Goal: Transaction & Acquisition: Purchase product/service

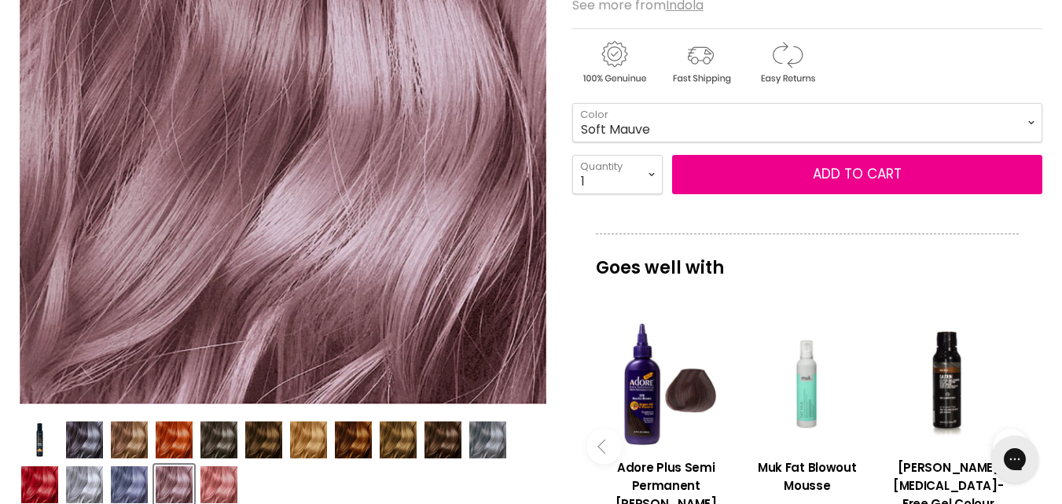
scroll to position [314, 0]
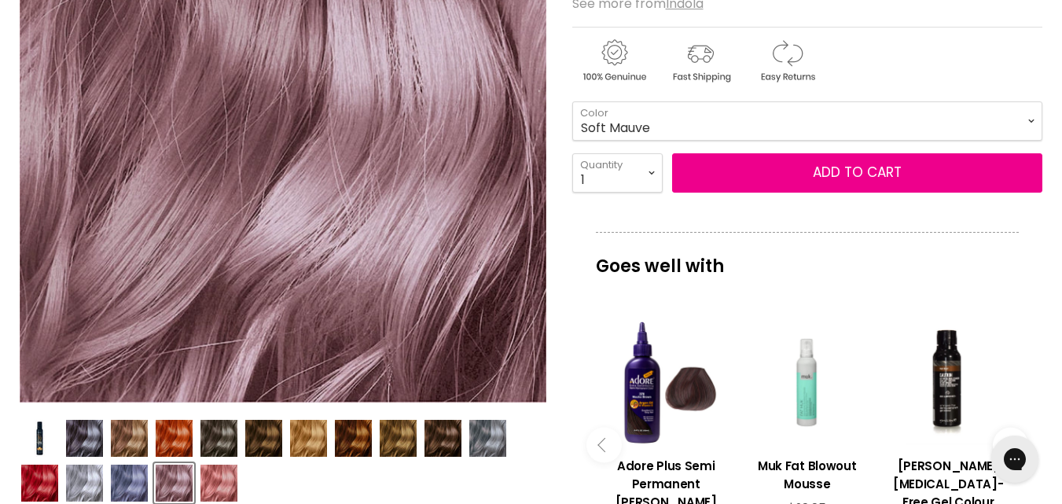
click at [207, 485] on img "Product thumbnails" at bounding box center [218, 482] width 37 height 37
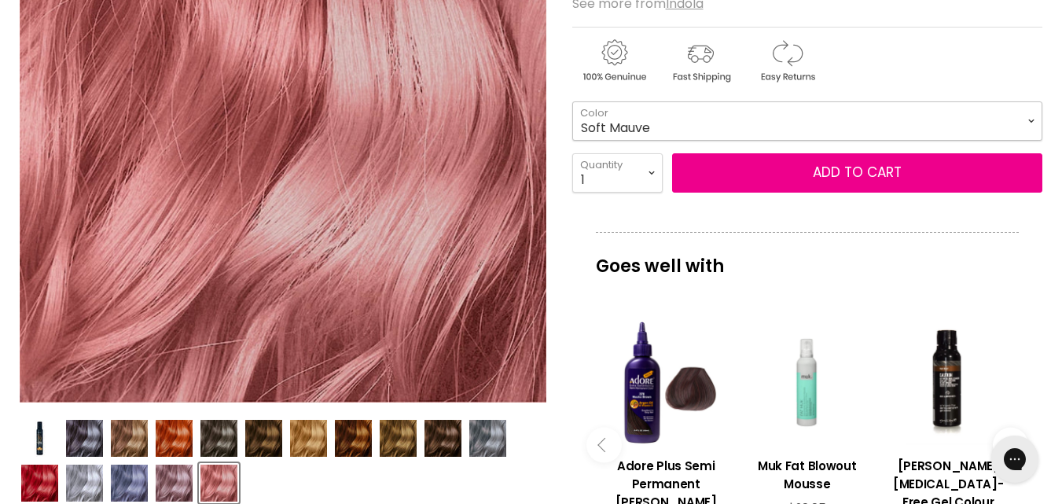
click at [625, 123] on select "Beige Blonde Honey Blonde Medium Blonde Dark Blonde Medium Brown Strawberry Ros…" at bounding box center [807, 120] width 470 height 39
click at [572, 101] on select "Beige Blonde Honey Blonde Medium Blonde Dark Blonde Medium Brown Strawberry Ros…" at bounding box center [807, 120] width 470 height 39
click at [630, 112] on select "Beige Blonde Honey Blonde Medium Blonde Dark Blonde Medium Brown Strawberry Ros…" at bounding box center [807, 120] width 470 height 39
click at [572, 101] on select "Beige Blonde Honey Blonde Medium Blonde Dark Blonde Medium Brown Strawberry Ros…" at bounding box center [807, 120] width 470 height 39
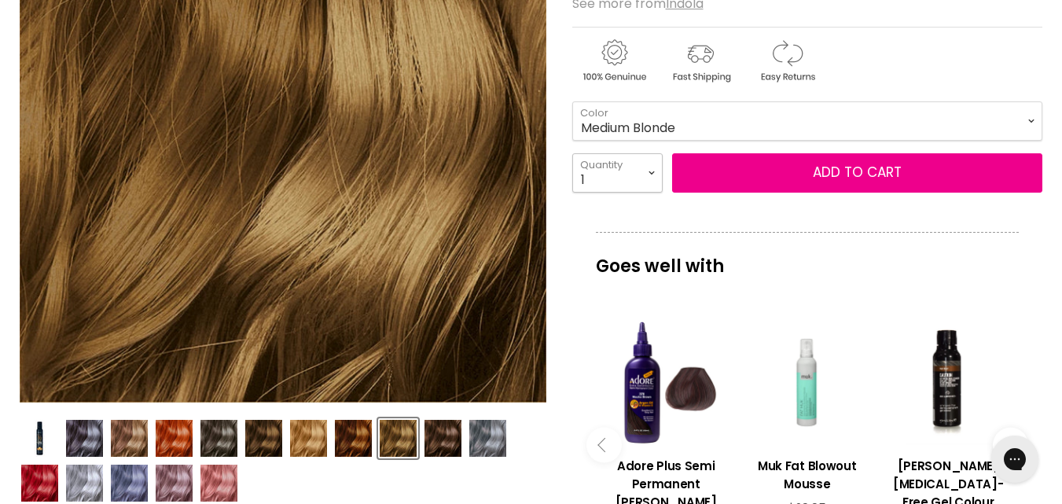
click at [609, 164] on select "1 2 3 4 5 6 7 8 9 10+" at bounding box center [617, 172] width 90 height 39
click at [628, 131] on select "Beige Blonde Honey Blonde Medium Blonde Dark Blonde Medium Brown Strawberry Ros…" at bounding box center [807, 120] width 470 height 39
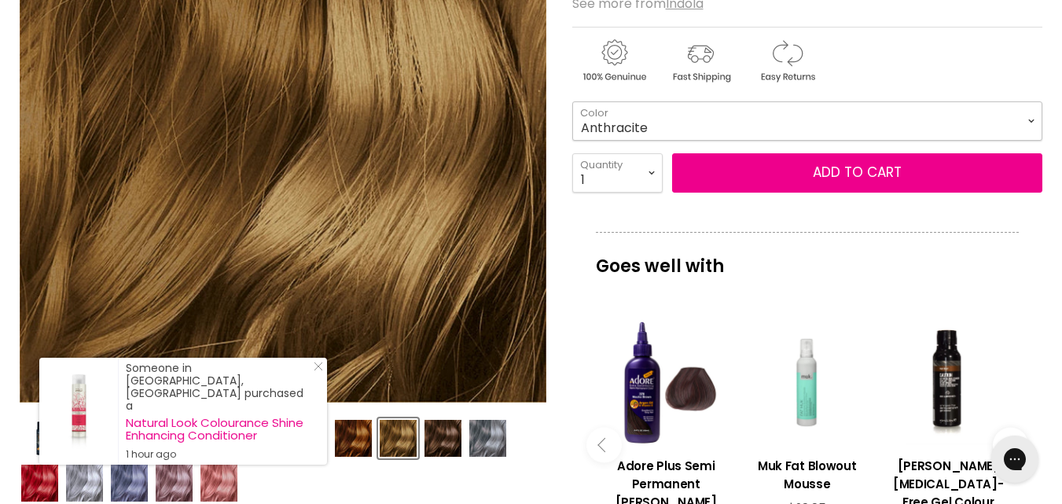
click at [572, 101] on select "Beige Blonde Honey Blonde Medium Blonde Dark Blonde Medium Brown Strawberry Ros…" at bounding box center [807, 120] width 470 height 39
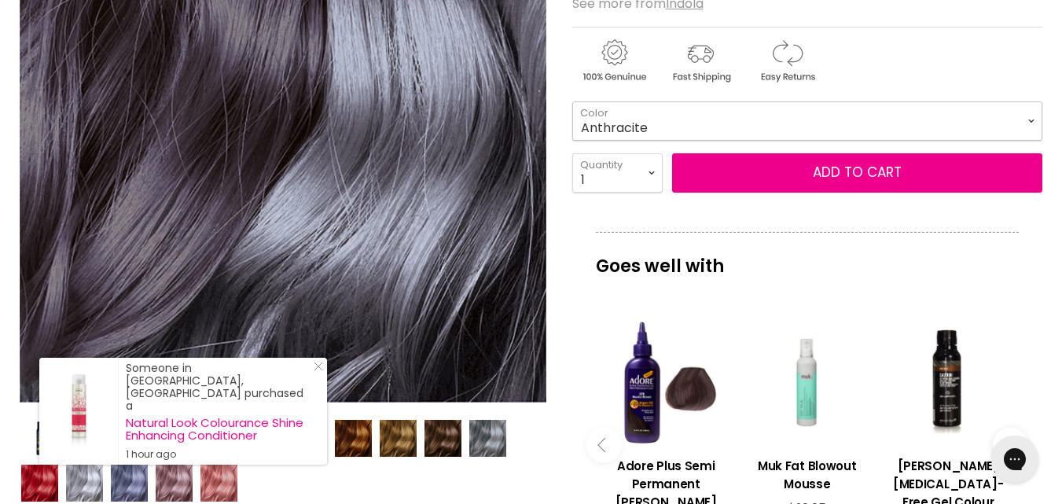
click at [643, 119] on select "Beige Blonde Honey Blonde Medium Blonde Dark Blonde Medium Brown Strawberry Ros…" at bounding box center [807, 120] width 470 height 39
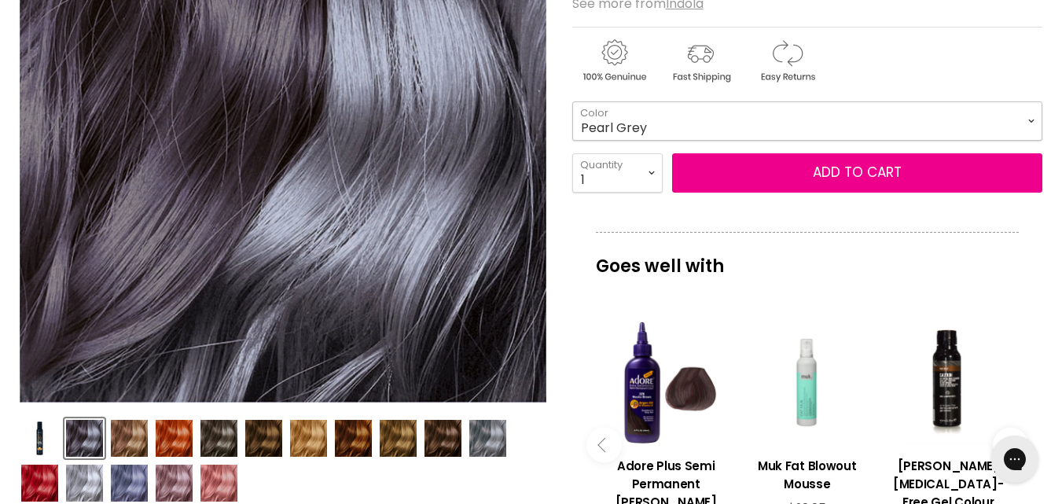
click at [572, 101] on select "Beige Blonde Honey Blonde Medium Blonde Dark Blonde Medium Brown Strawberry Ros…" at bounding box center [807, 120] width 470 height 39
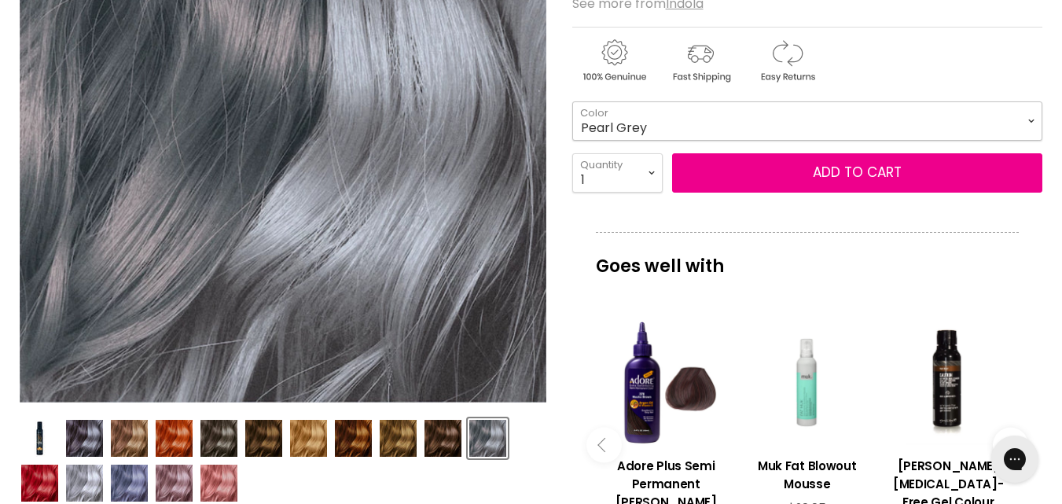
click at [611, 117] on select "Beige Blonde Honey Blonde Medium Blonde Dark Blonde Medium Brown Strawberry Ros…" at bounding box center [807, 120] width 470 height 39
click at [572, 101] on select "Beige Blonde Honey Blonde Medium Blonde Dark Blonde Medium Brown Strawberry Ros…" at bounding box center [807, 120] width 470 height 39
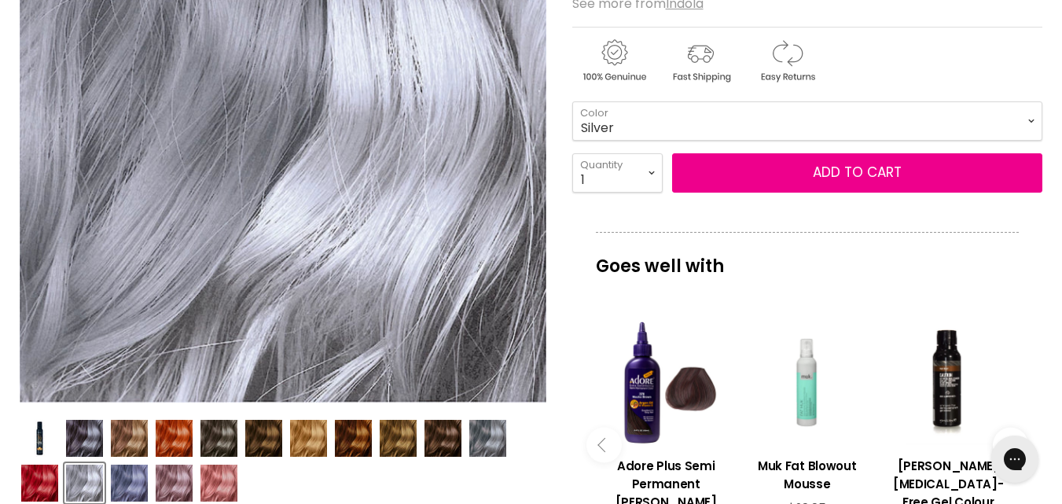
click at [43, 478] on img "Product thumbnails" at bounding box center [39, 482] width 37 height 37
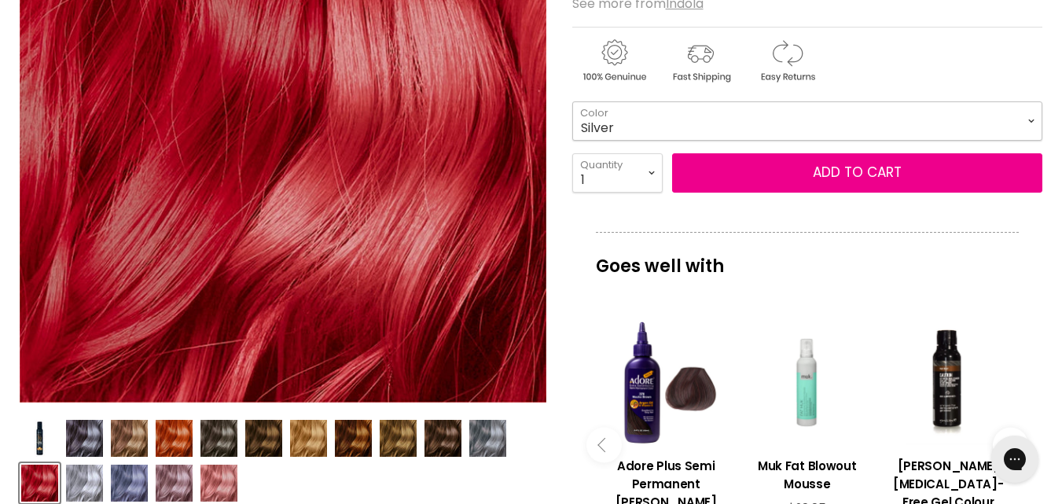
click at [625, 127] on select "Beige Blonde Honey Blonde Medium Blonde Dark Blonde Medium Brown Strawberry Ros…" at bounding box center [807, 120] width 470 height 39
click at [572, 101] on select "Beige Blonde Honey Blonde Medium Blonde Dark Blonde Medium Brown Strawberry Ros…" at bounding box center [807, 120] width 470 height 39
click at [643, 116] on select "Beige Blonde Honey Blonde Medium Blonde Dark Blonde Medium Brown Strawberry Ros…" at bounding box center [807, 120] width 470 height 39
click at [572, 101] on select "Beige Blonde Honey Blonde Medium Blonde Dark Blonde Medium Brown Strawberry Ros…" at bounding box center [807, 120] width 470 height 39
select select "Copper"
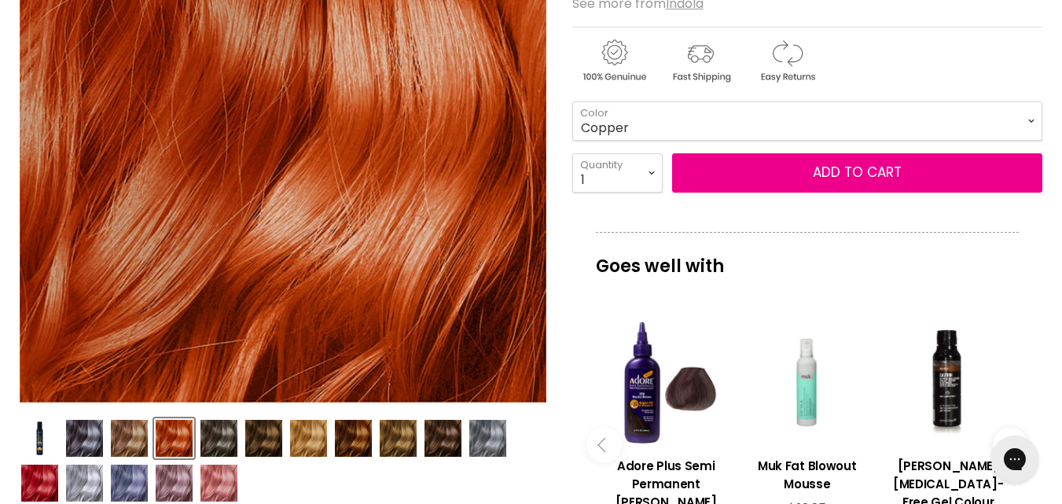
click at [167, 446] on img "Product thumbnails" at bounding box center [174, 438] width 37 height 37
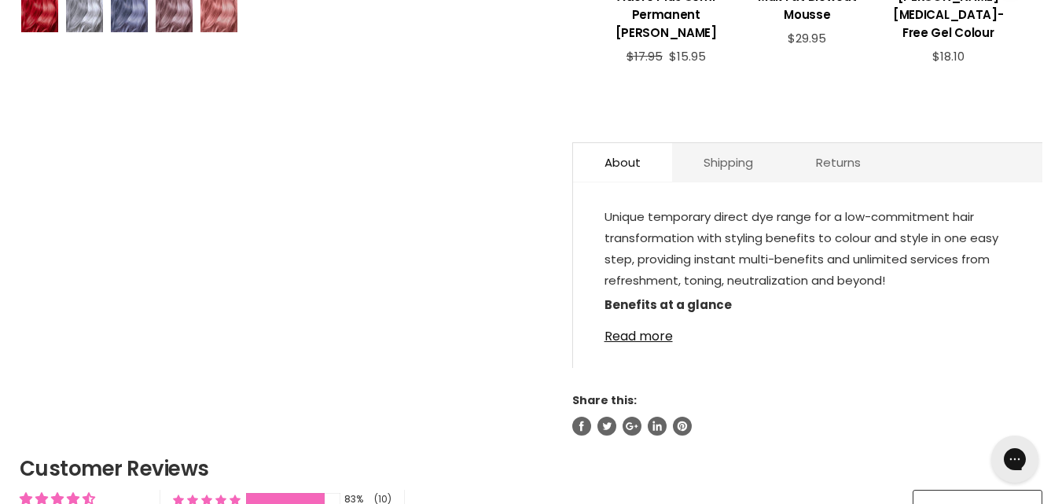
scroll to position [785, 0]
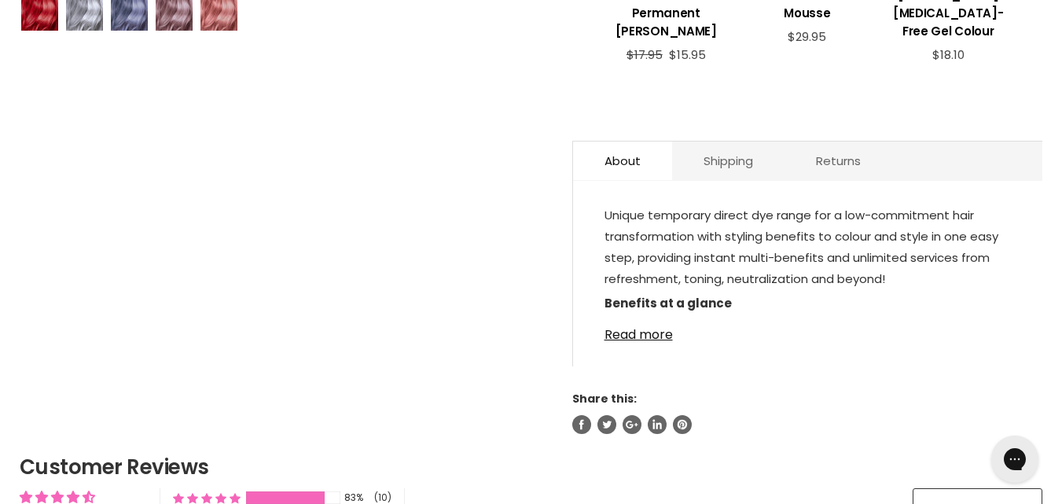
click at [671, 303] on b "Benefits at a glance" at bounding box center [667, 303] width 127 height 17
click at [653, 328] on link "Read more" at bounding box center [807, 330] width 406 height 24
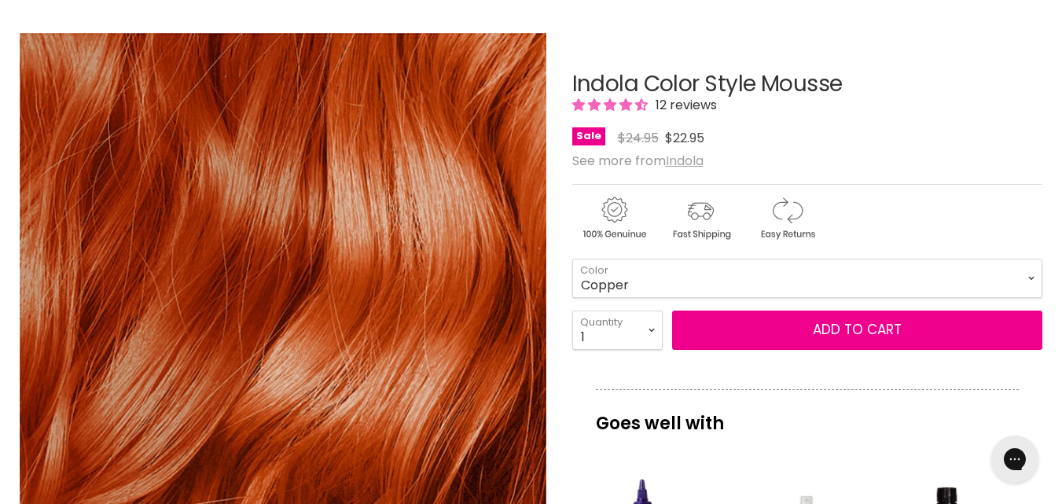
scroll to position [156, 0]
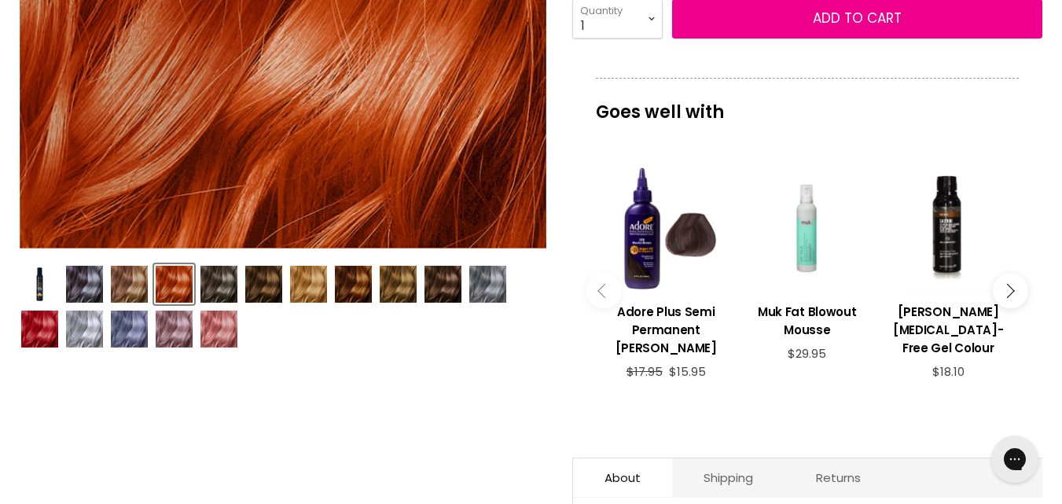
click at [79, 281] on img "Product thumbnails" at bounding box center [84, 284] width 37 height 37
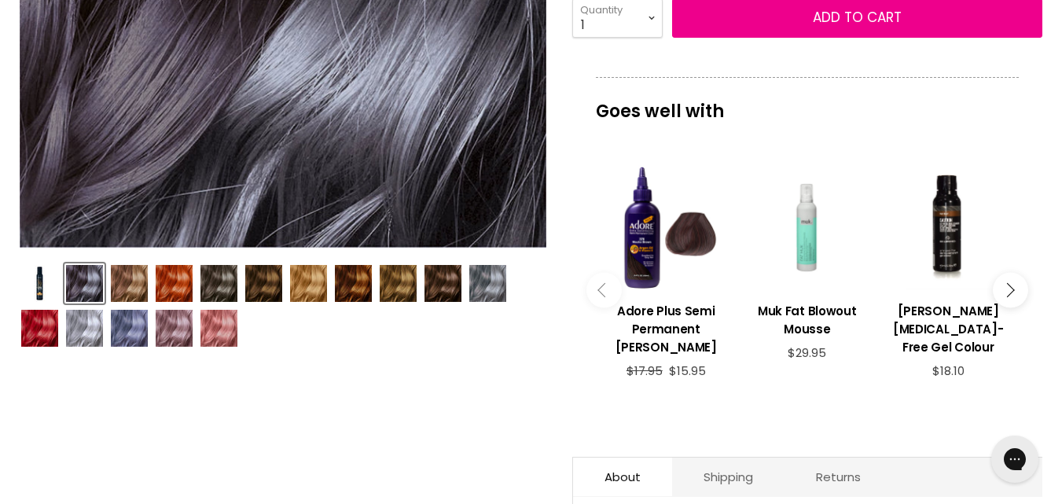
scroll to position [470, 0]
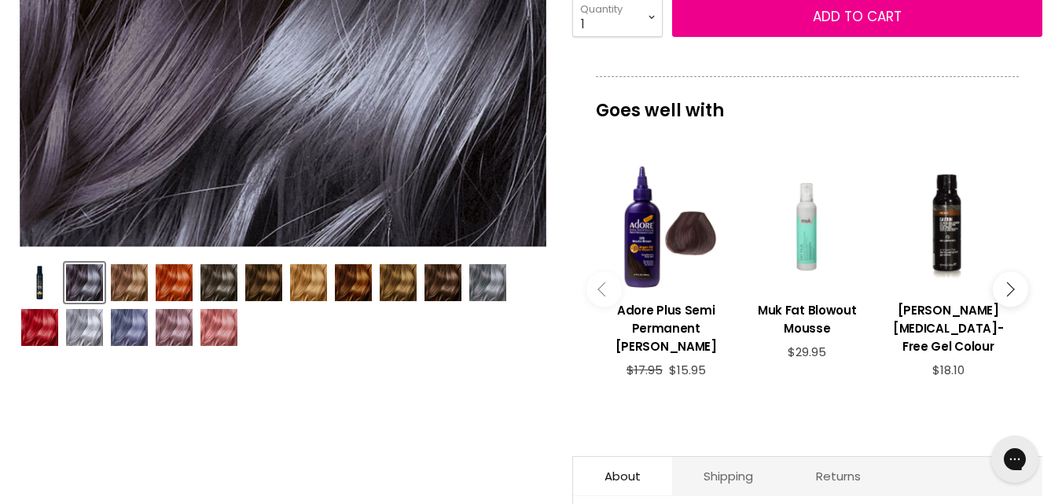
click at [126, 283] on img "Product thumbnails" at bounding box center [129, 282] width 37 height 37
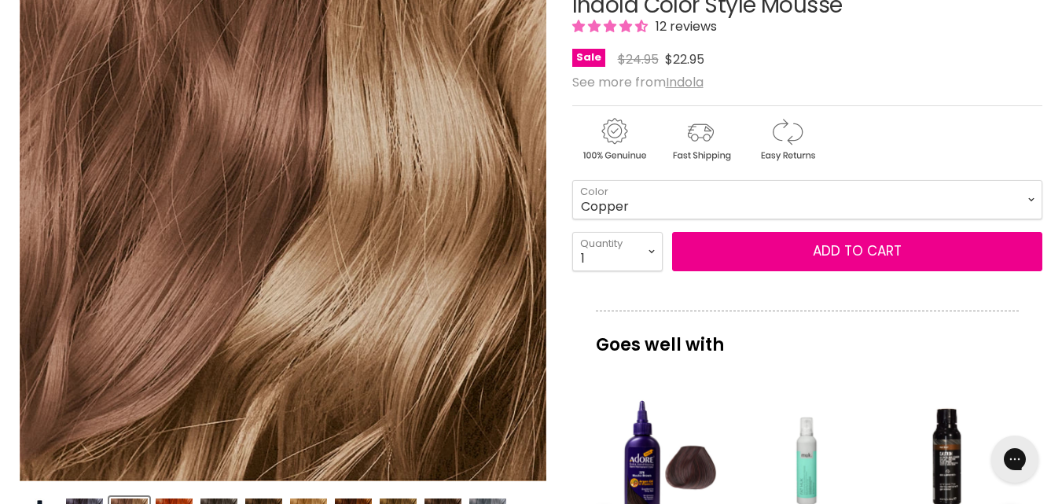
scroll to position [235, 0]
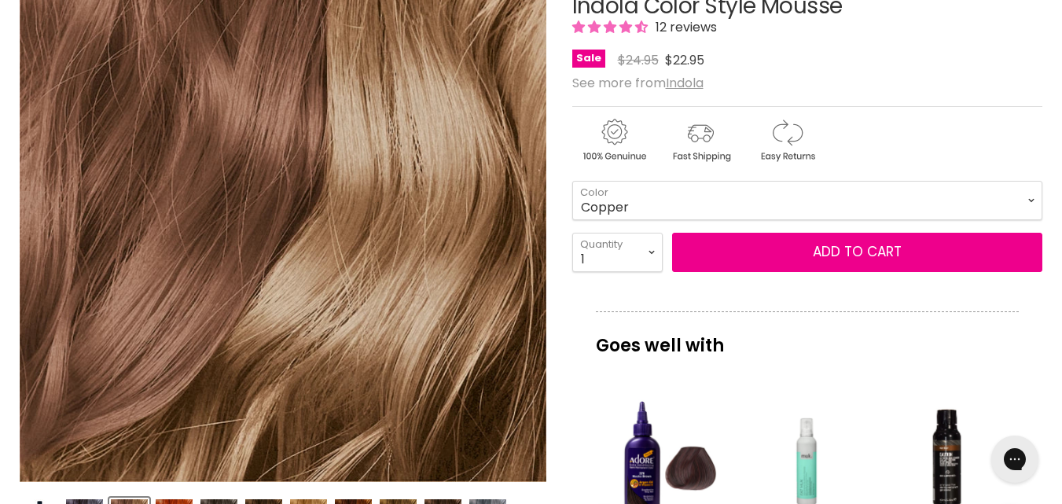
click at [320, 373] on img "Indola Color Style Mousse image. Click or Scroll to Zoom." at bounding box center [283, 218] width 526 height 526
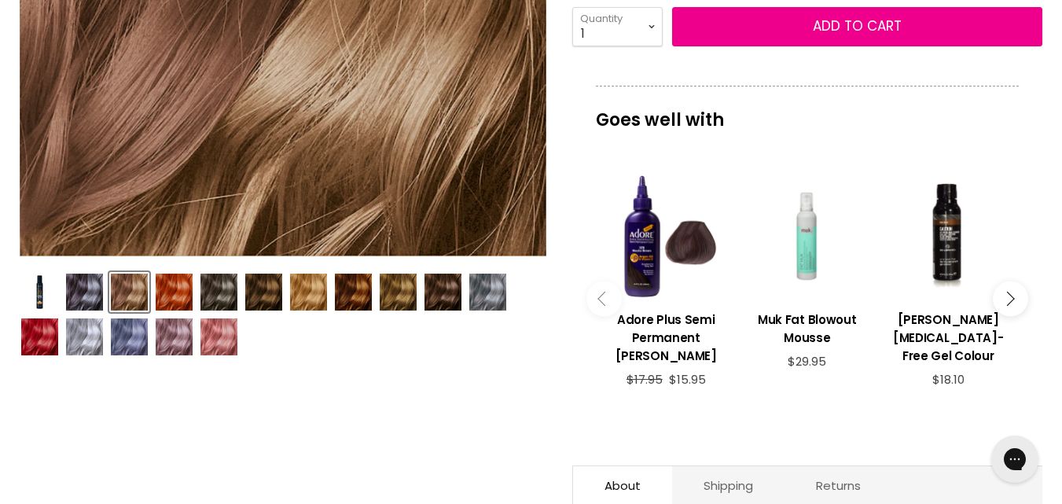
scroll to position [461, 0]
